Goal: Use online tool/utility: Utilize a website feature to perform a specific function

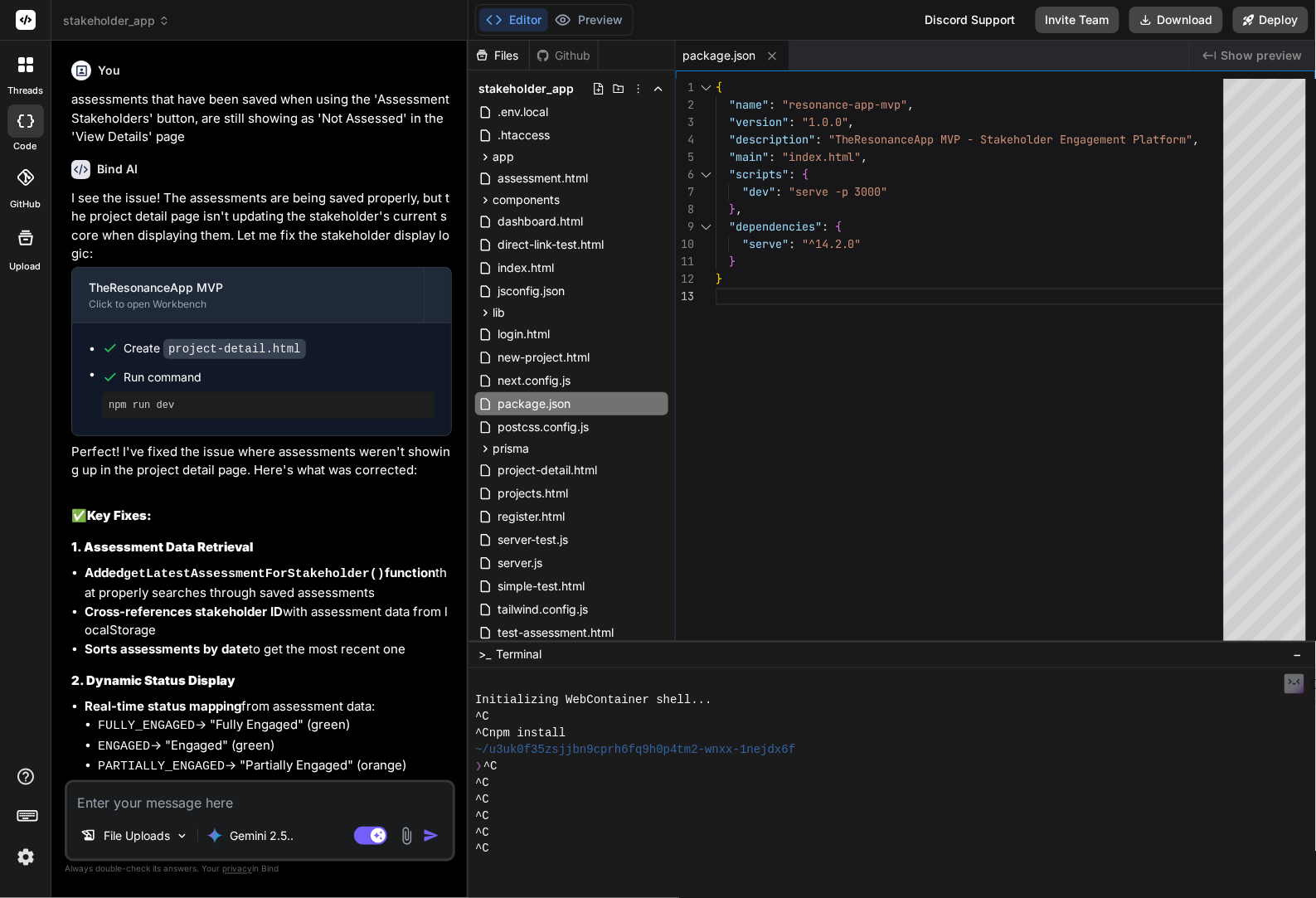
scroll to position [5057, 0]
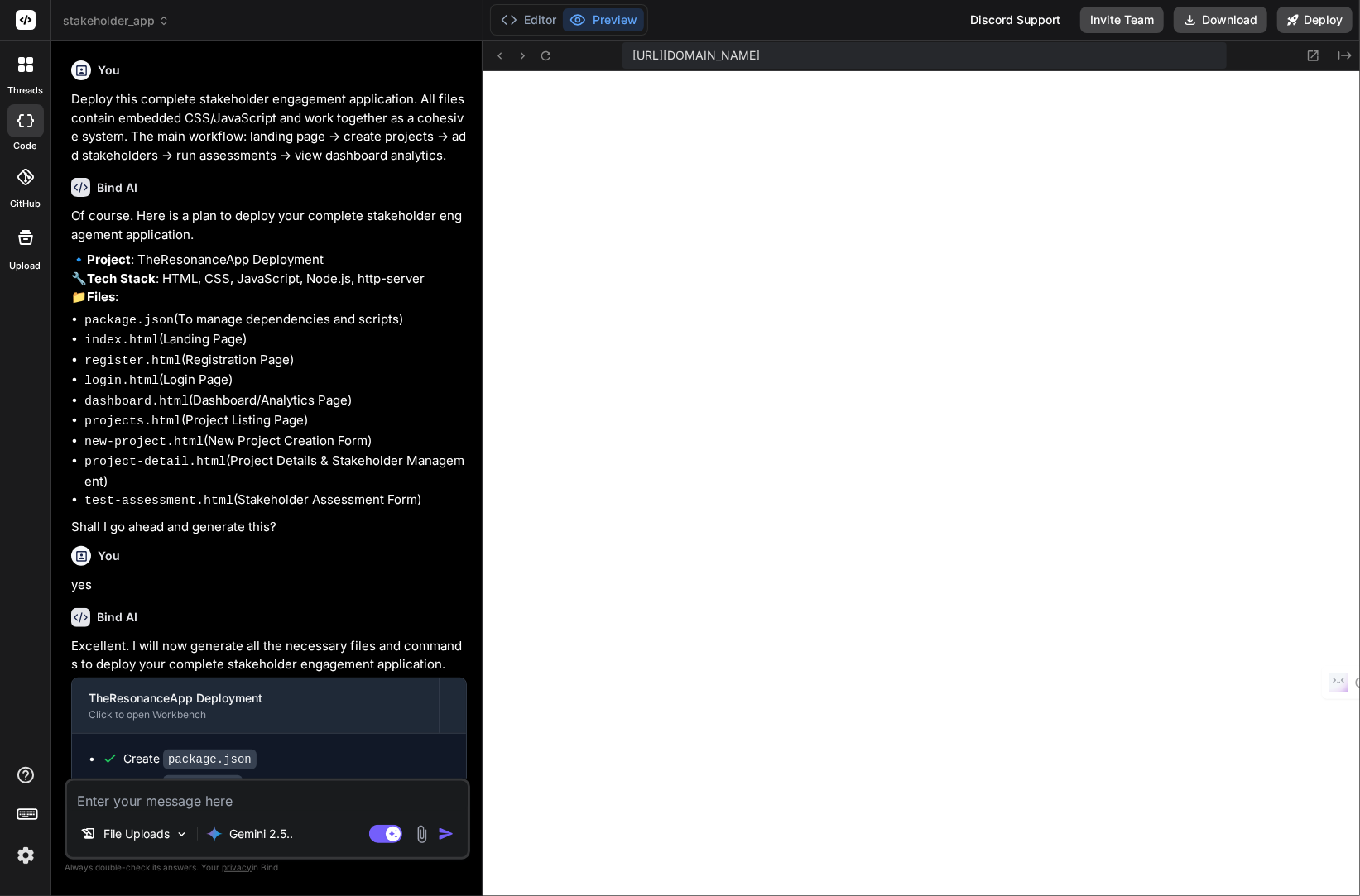
scroll to position [627, 0]
click at [269, 834] on p "Gemini 2.5.." at bounding box center [261, 833] width 64 height 16
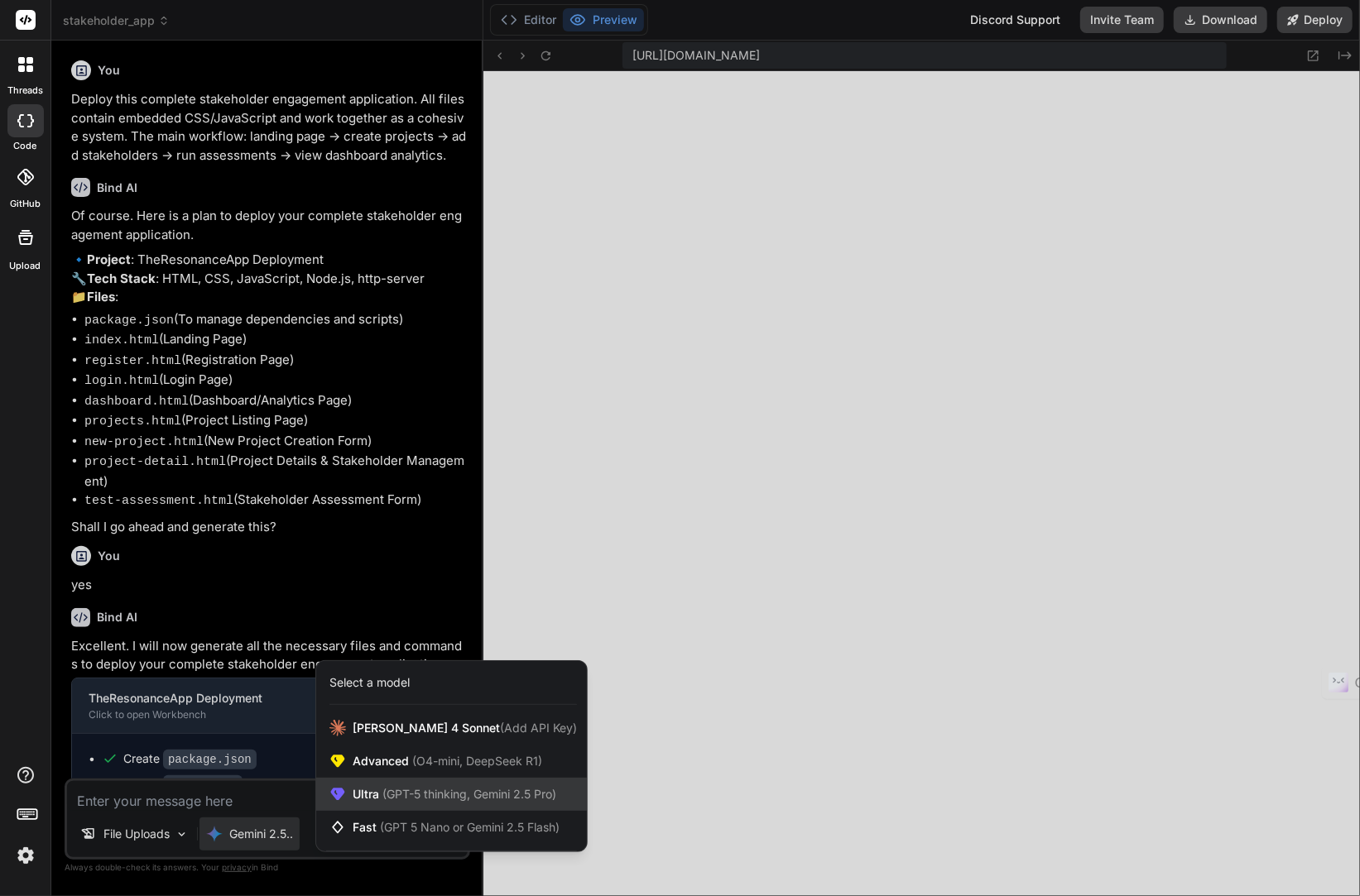
click at [491, 799] on span "(GPT-5 thinking, Gemini 2.5 Pro)" at bounding box center [467, 794] width 177 height 14
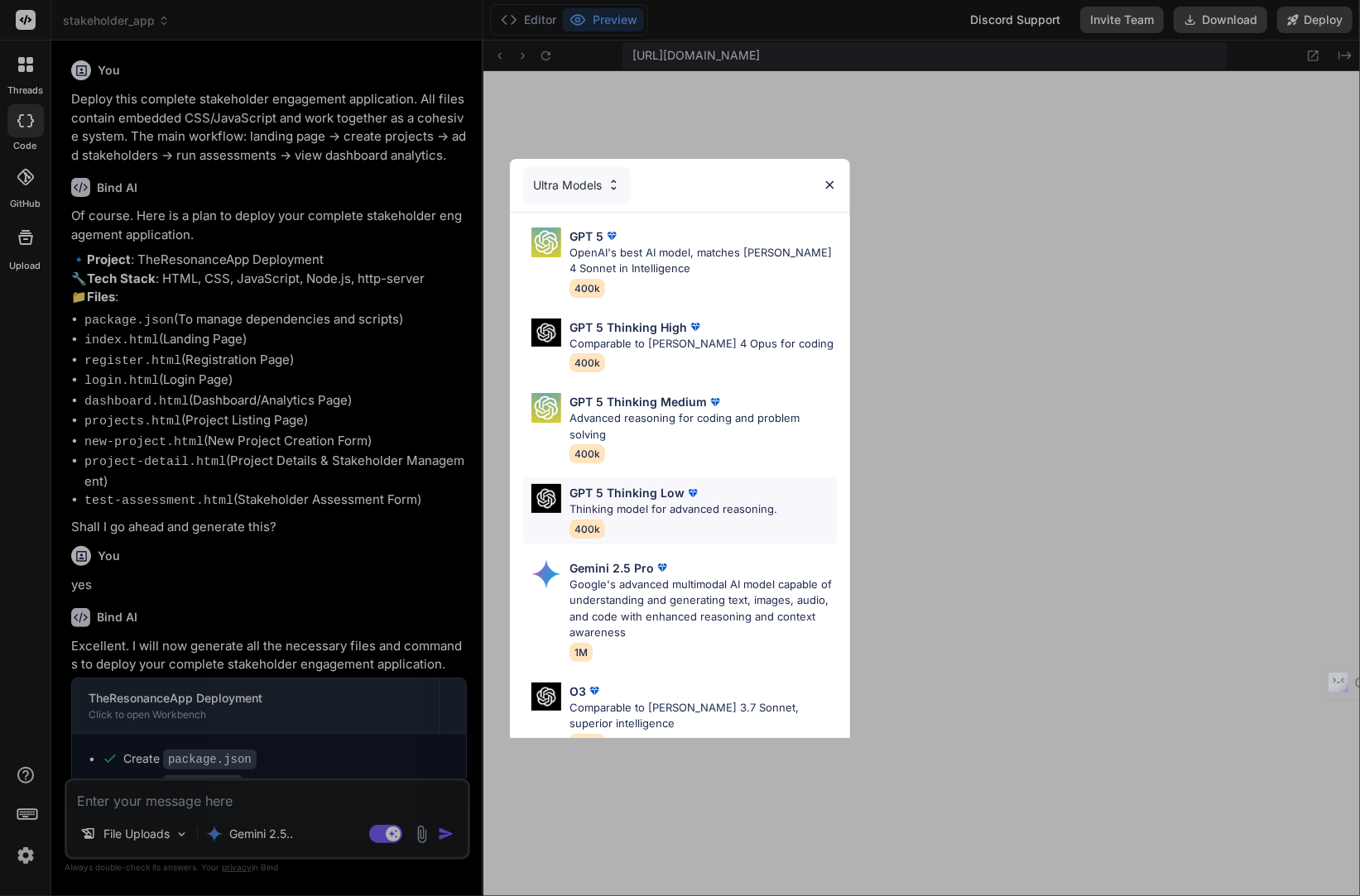
scroll to position [186, 0]
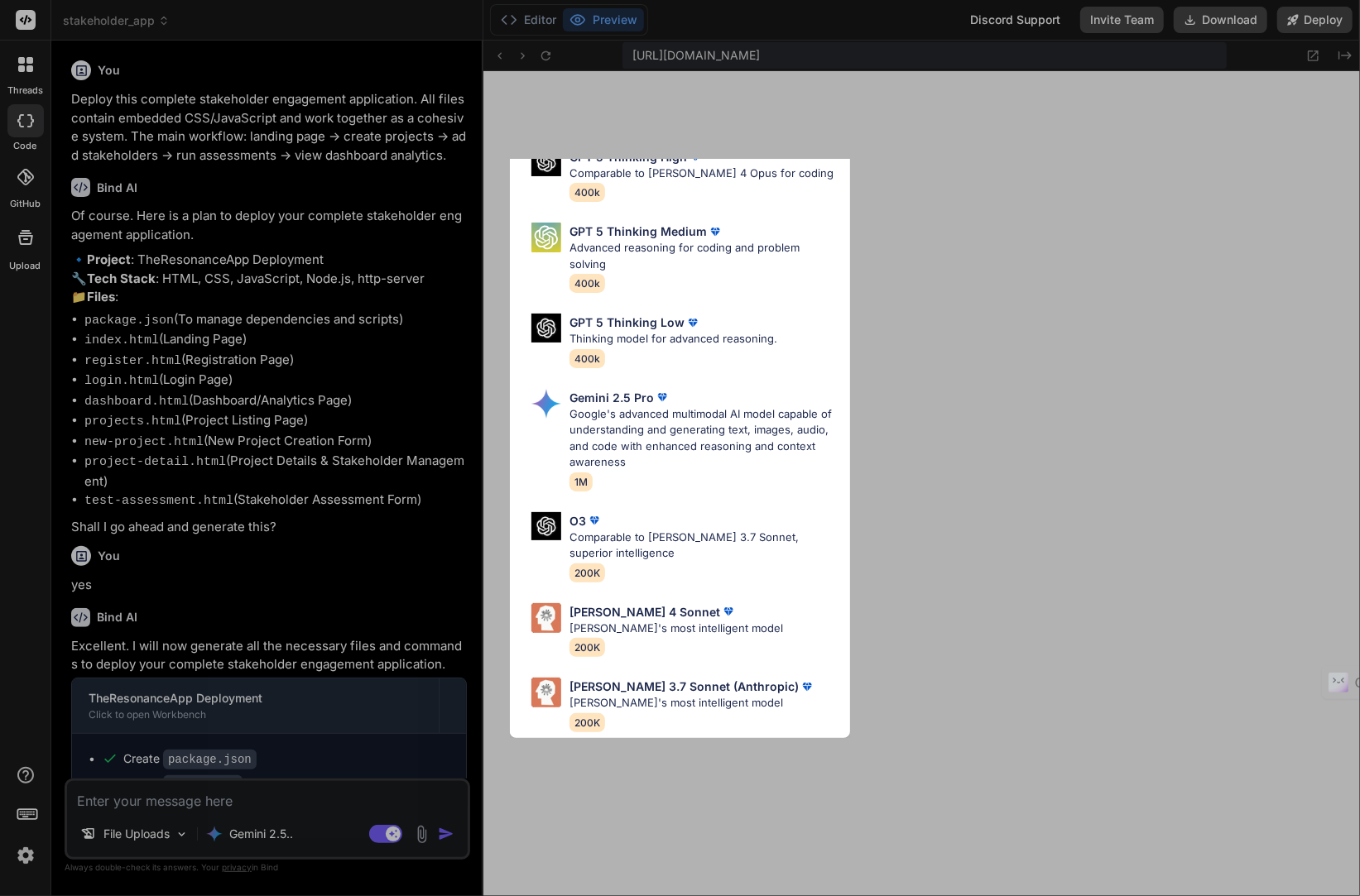
click at [994, 780] on div "Ultra Models GPT 5 OpenAI's best AI model, matches Claude 4 Sonnet in Intellige…" at bounding box center [680, 448] width 1360 height 896
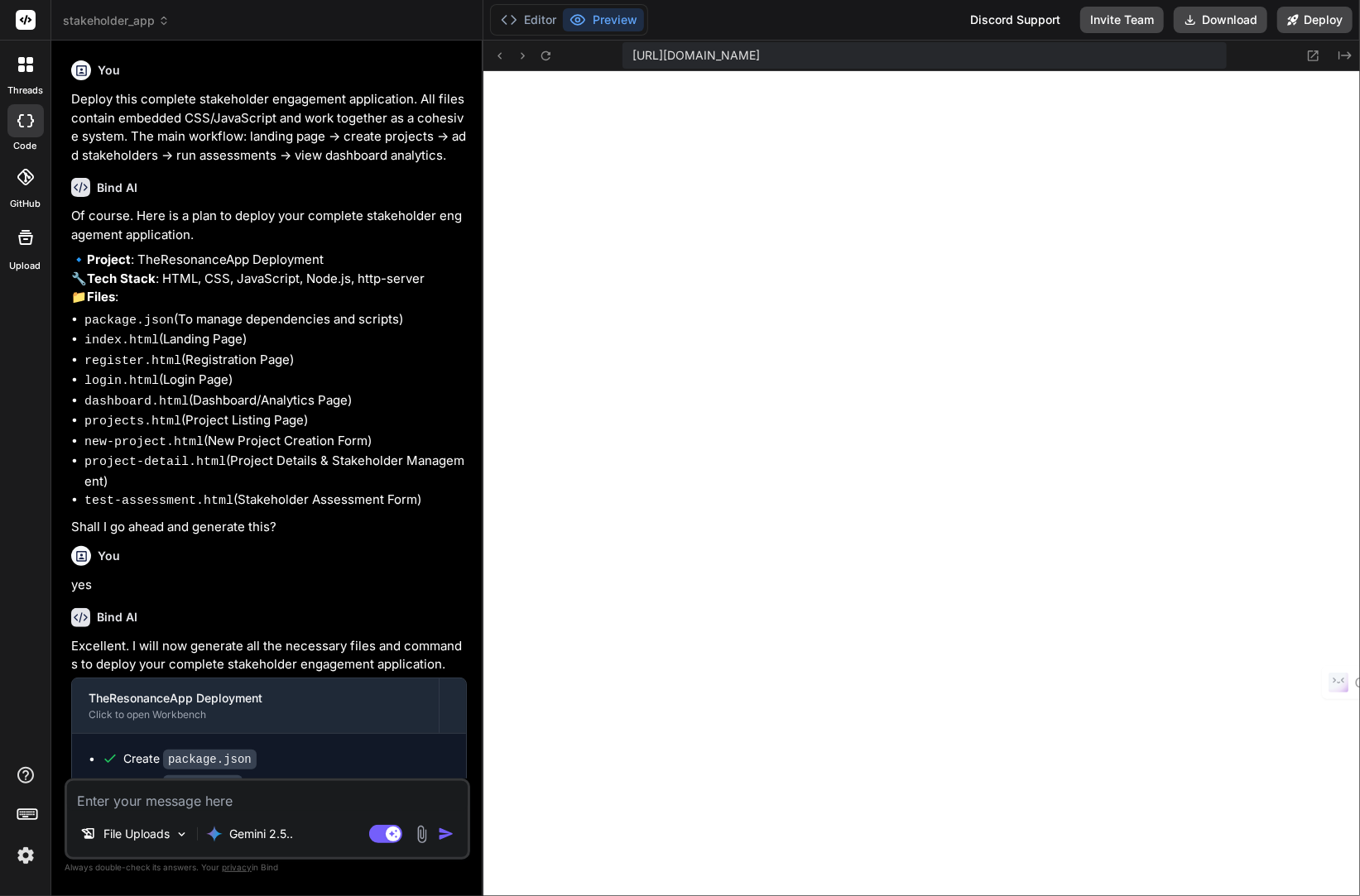
scroll to position [760, 0]
click at [544, 54] on icon at bounding box center [545, 56] width 14 height 14
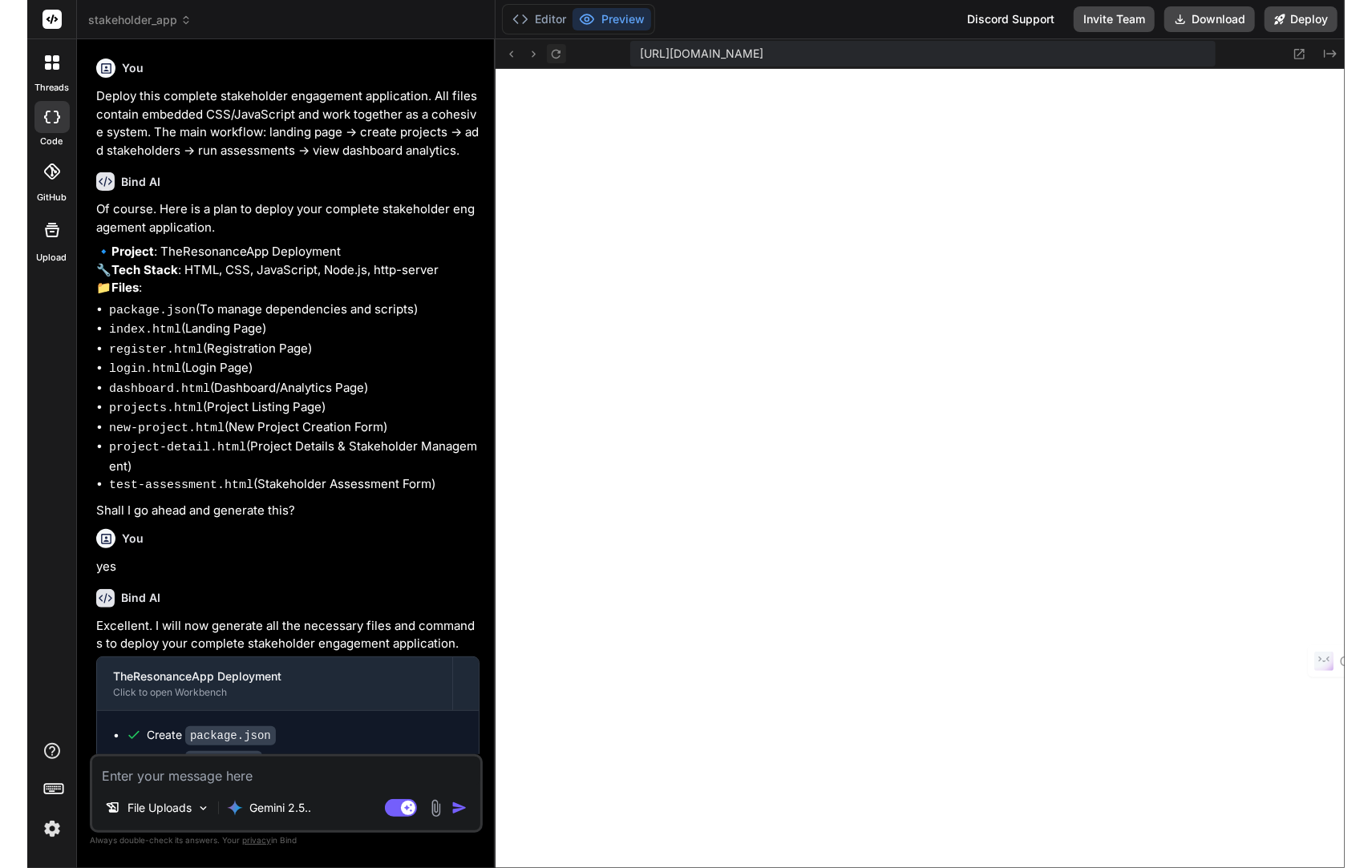
scroll to position [768, 0]
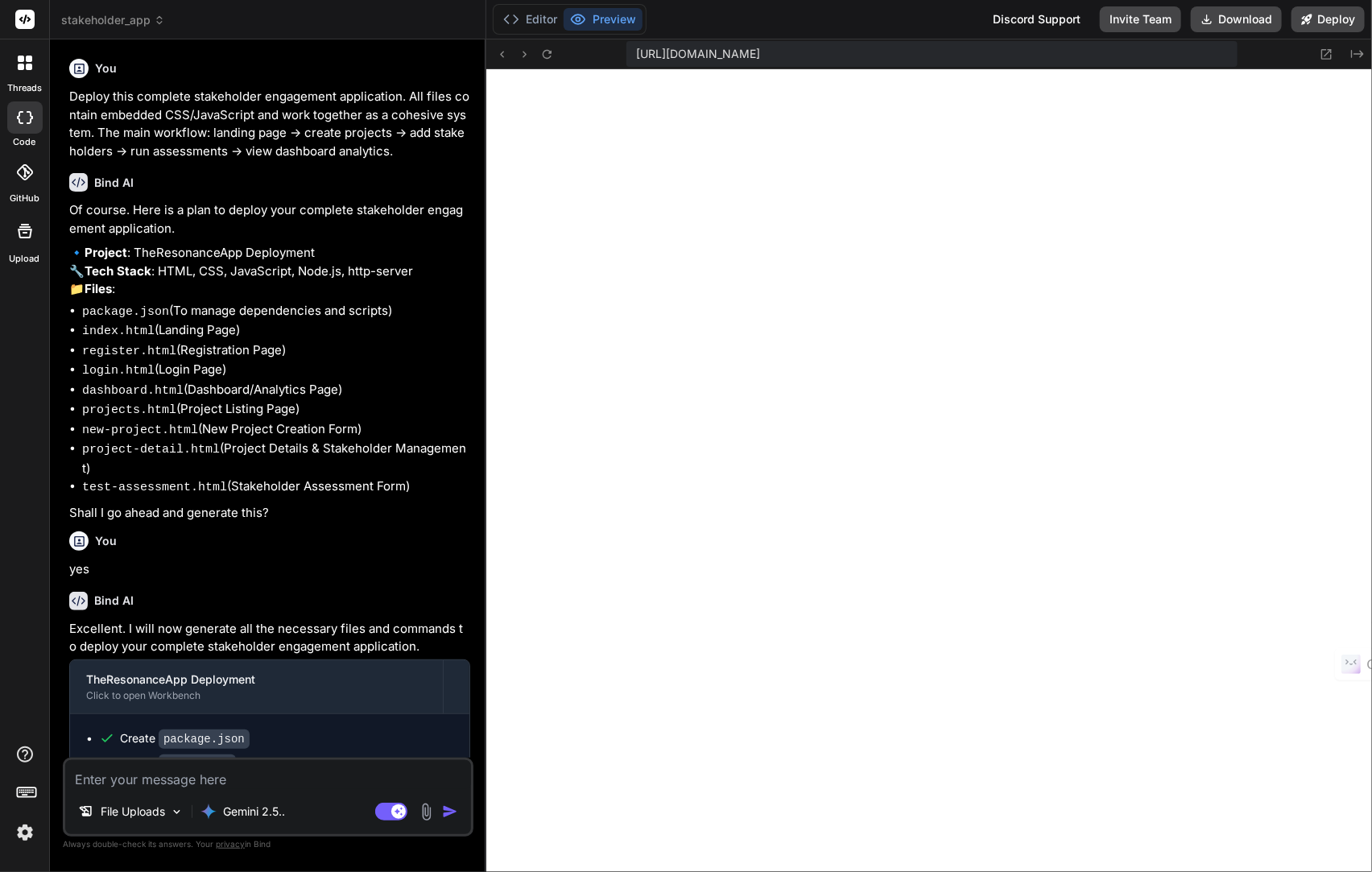
type textarea "x"
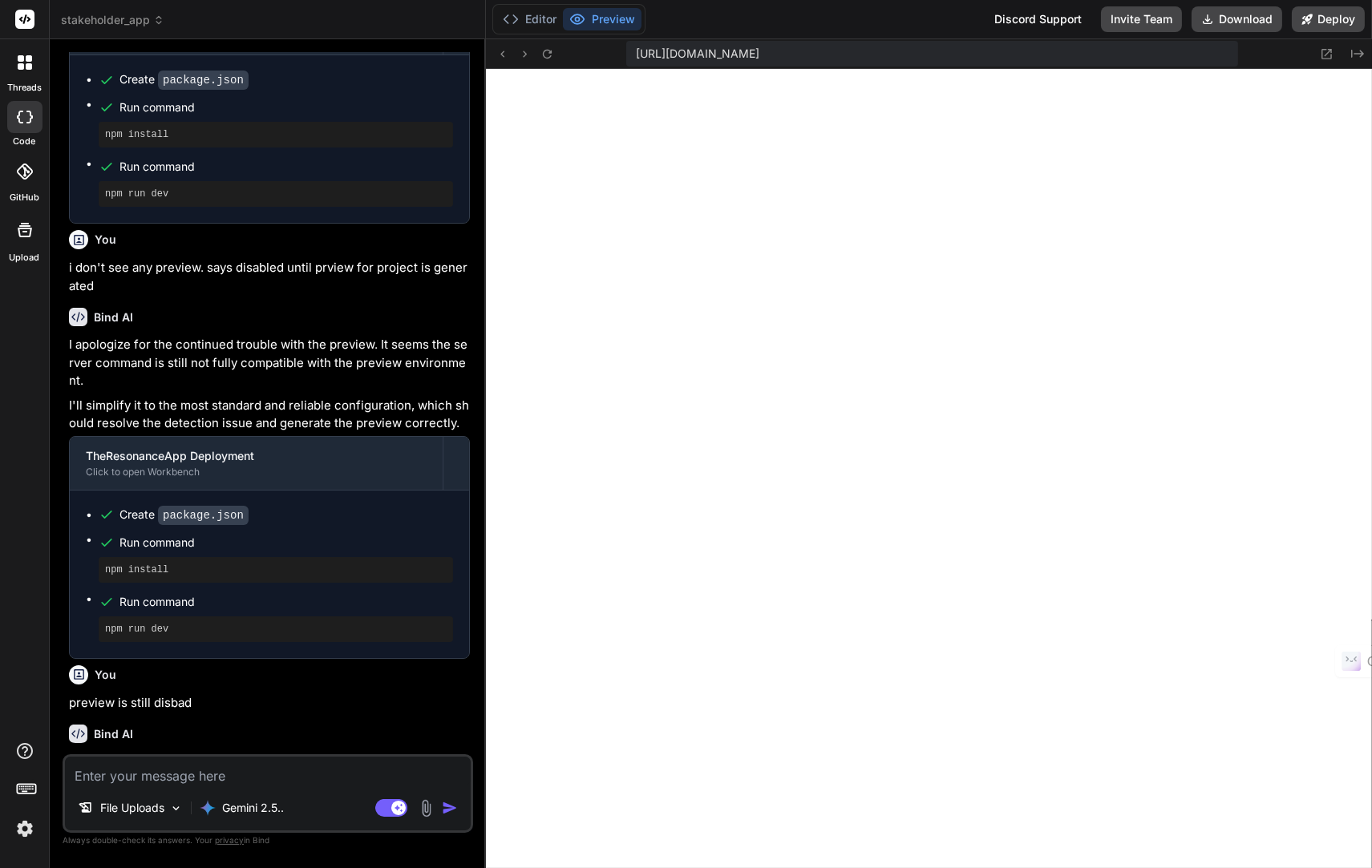
scroll to position [1533, 0]
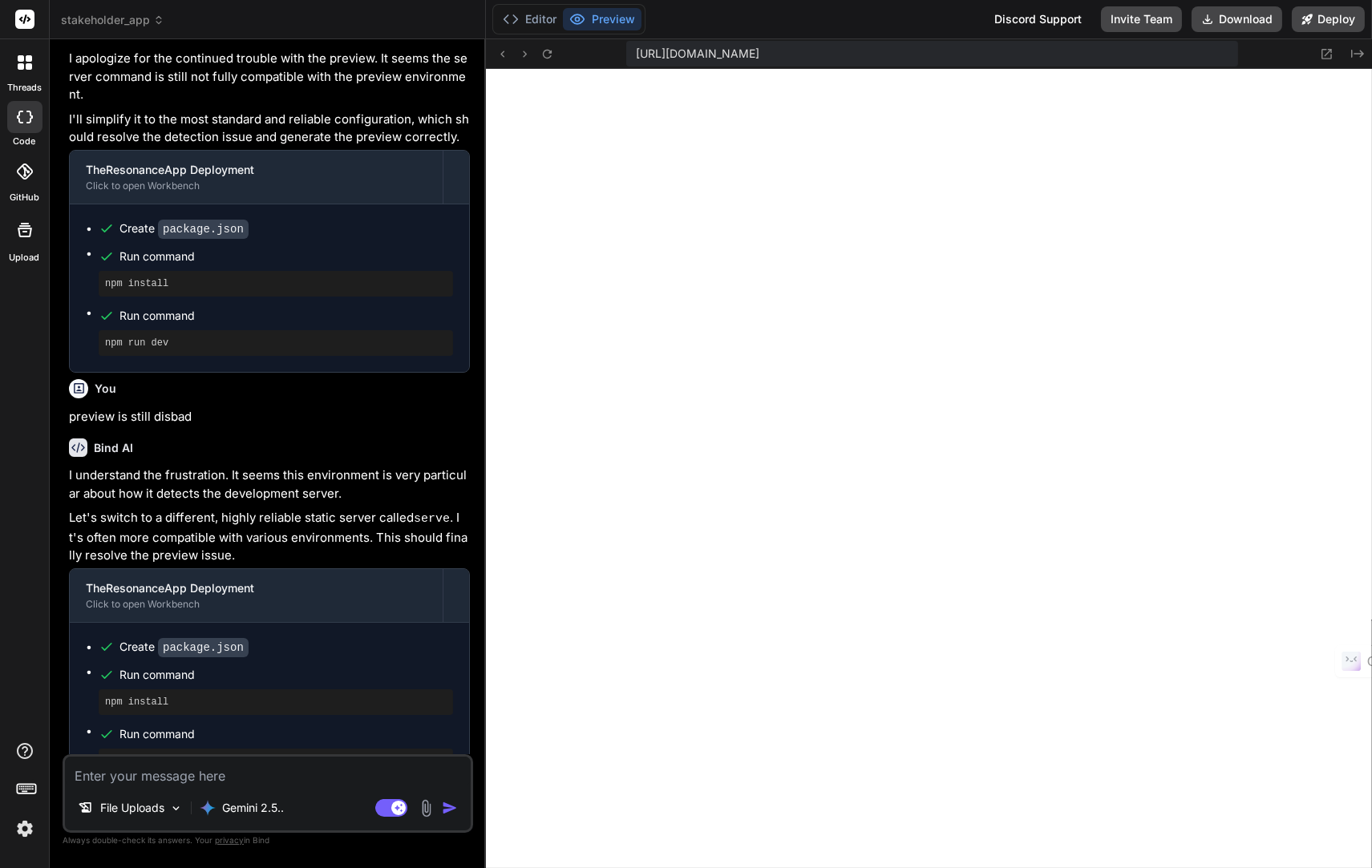
click at [26, 832] on img at bounding box center [24, 829] width 27 height 27
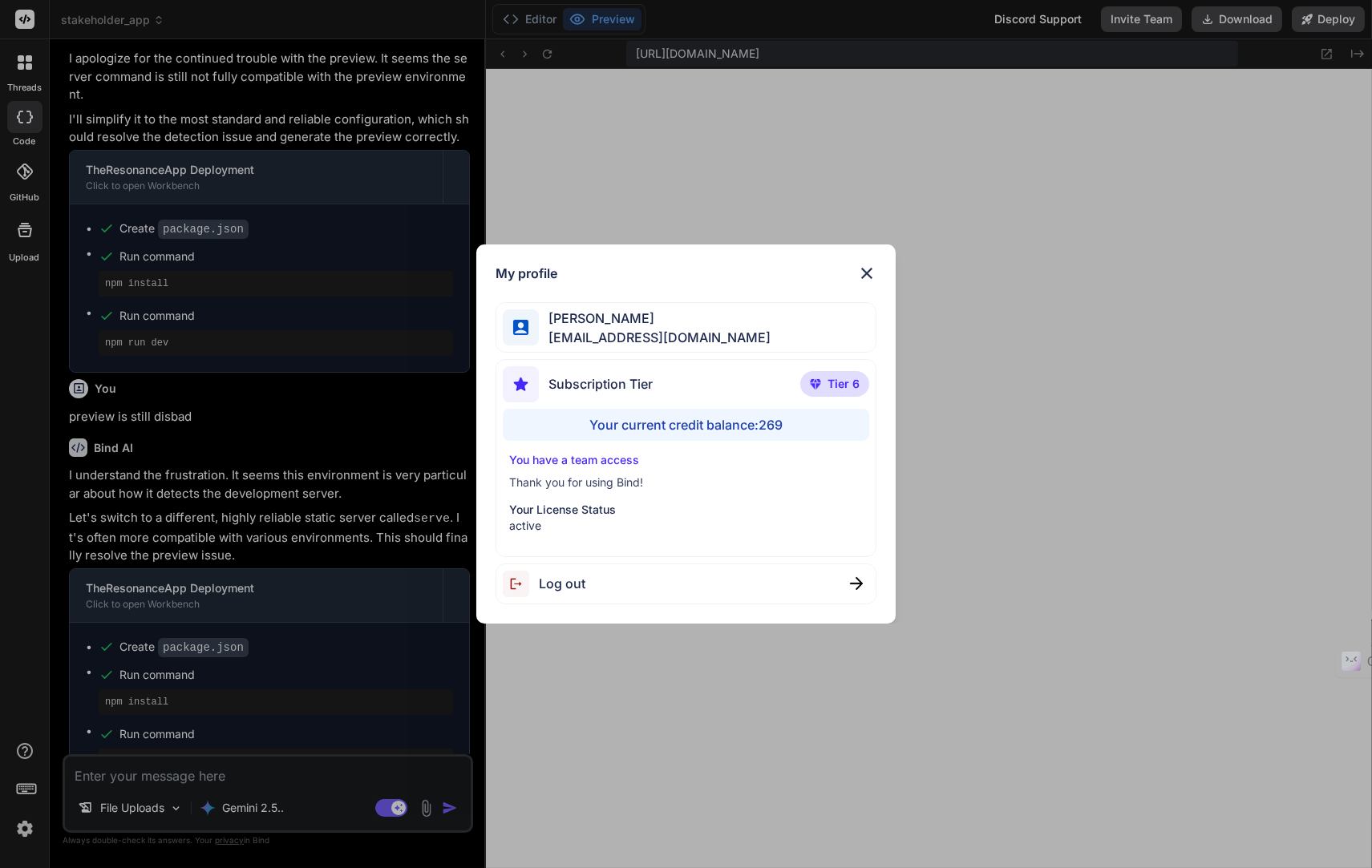
click at [871, 270] on img at bounding box center [866, 273] width 20 height 20
